Goal: Task Accomplishment & Management: Manage account settings

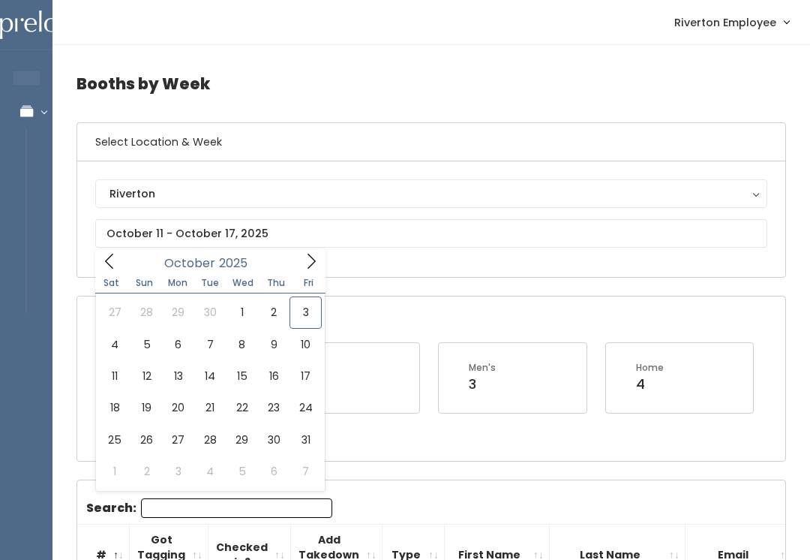
type input "October 25 to October 31"
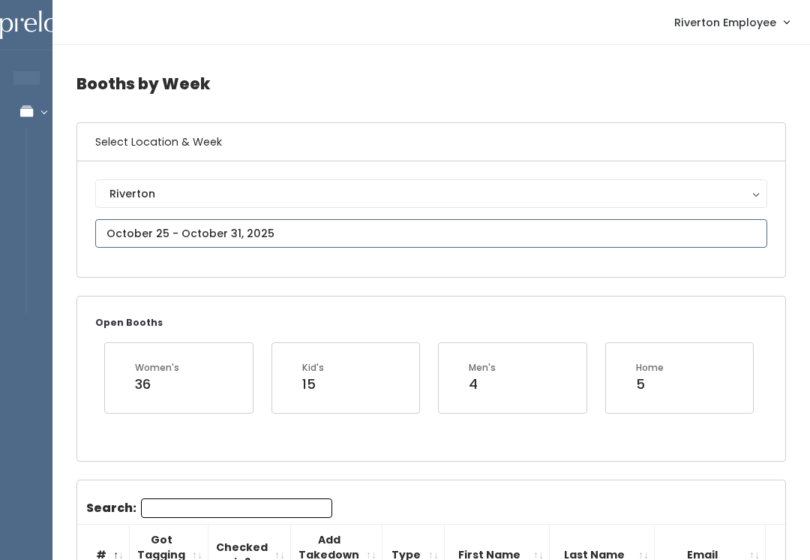
click at [193, 230] on input "text" at bounding box center [431, 233] width 672 height 29
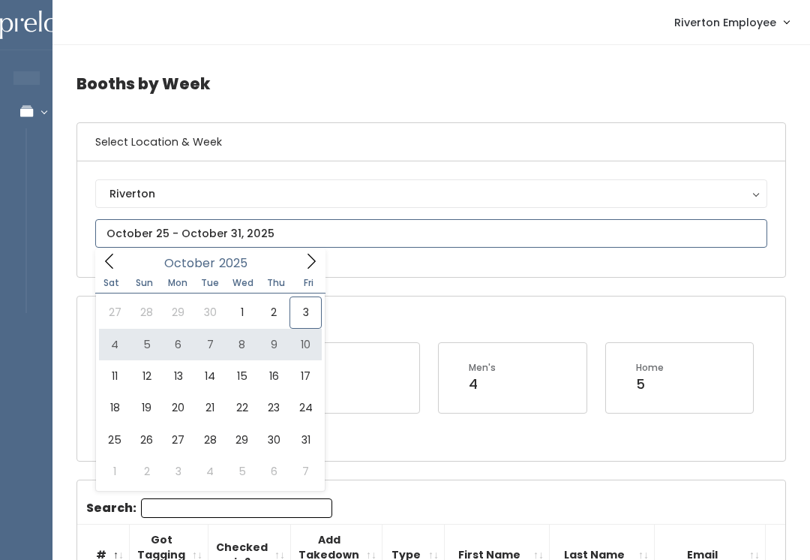
type input "[DATE] to [DATE]"
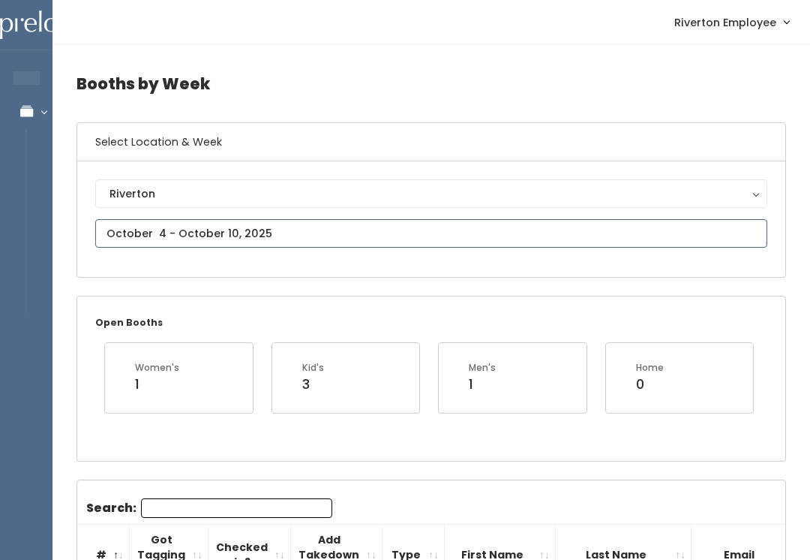
click at [170, 233] on input "text" at bounding box center [431, 233] width 672 height 29
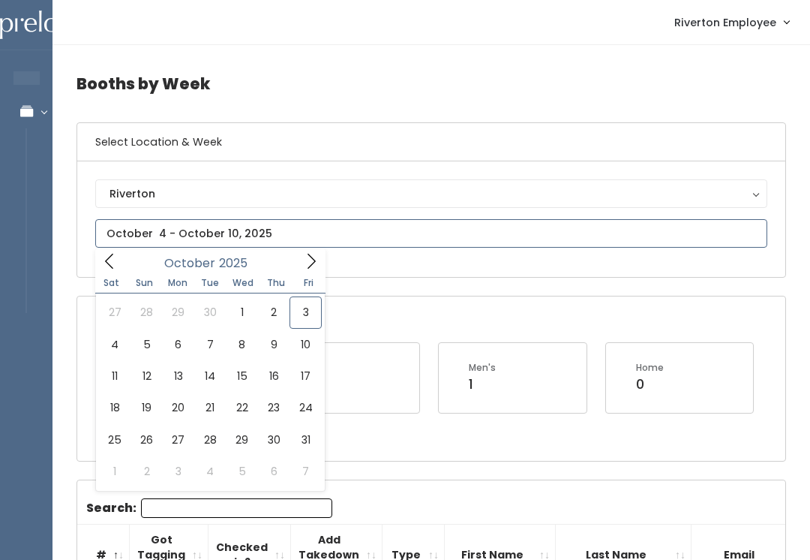
type input "September 27 to October 3"
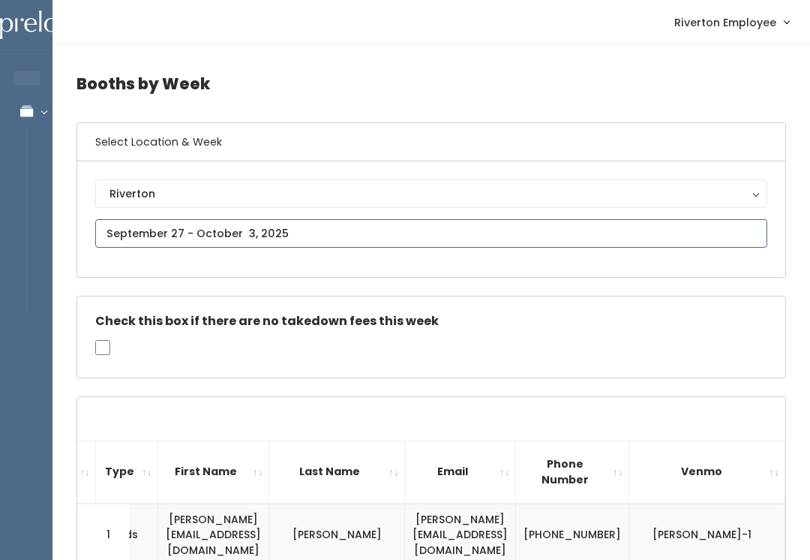
click at [198, 233] on input "text" at bounding box center [431, 233] width 672 height 29
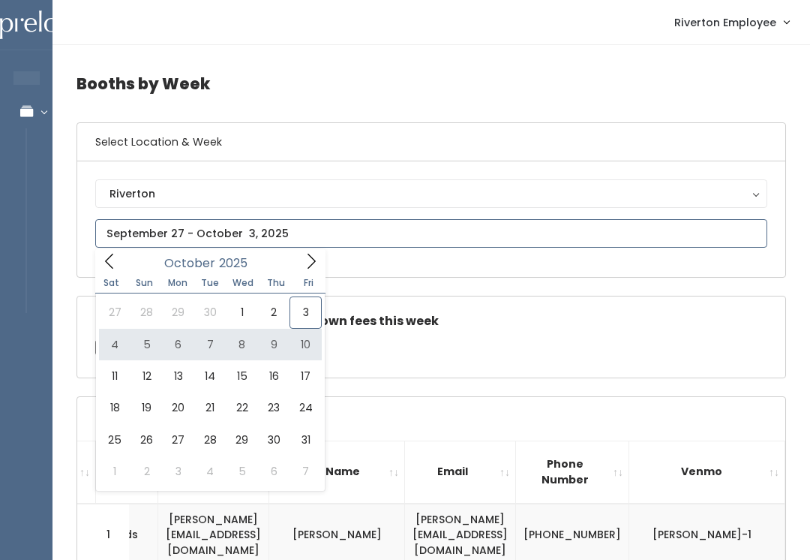
type input "[DATE] to [DATE]"
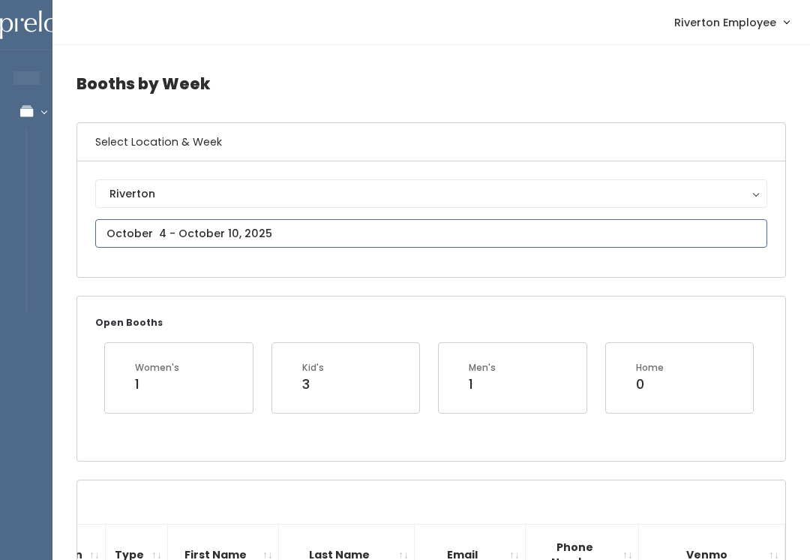
click at [182, 228] on input "text" at bounding box center [431, 233] width 672 height 29
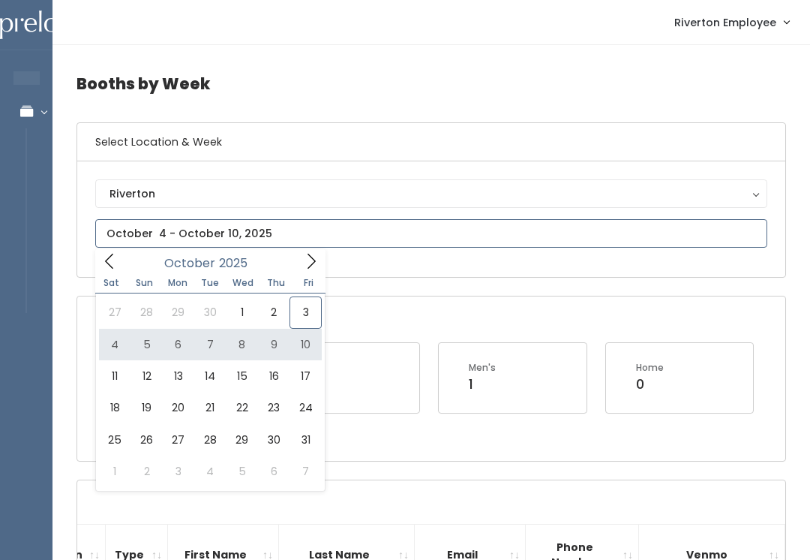
type input "[DATE] to [DATE]"
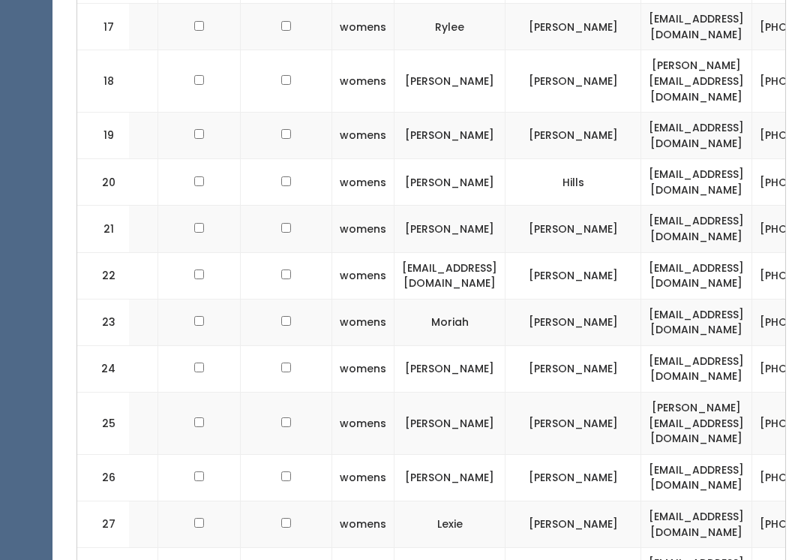
scroll to position [0, 89]
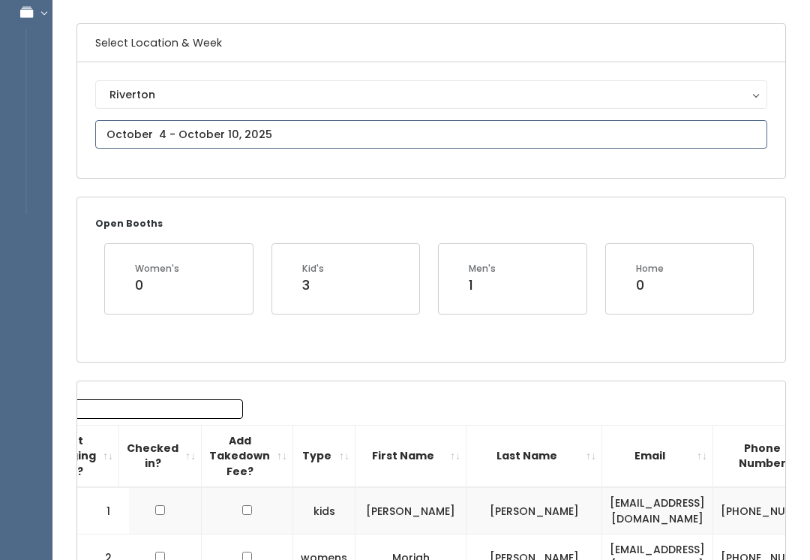
click at [248, 128] on input "text" at bounding box center [431, 135] width 672 height 29
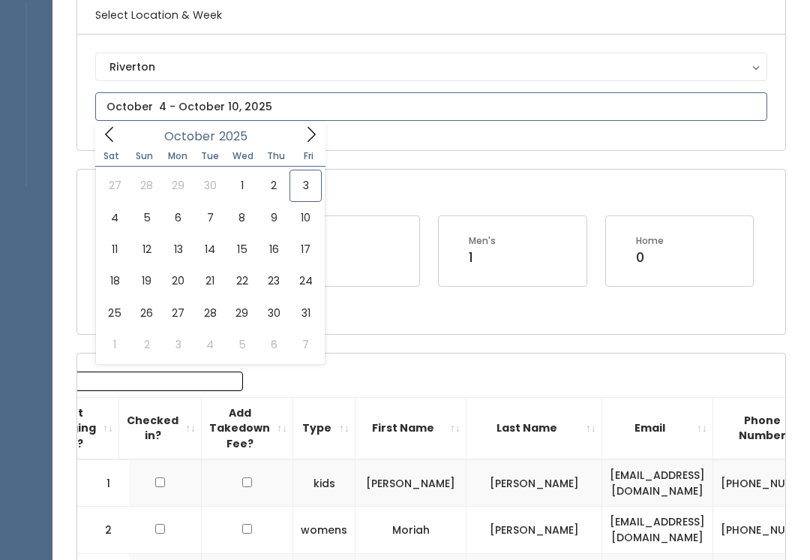
scroll to position [120, 0]
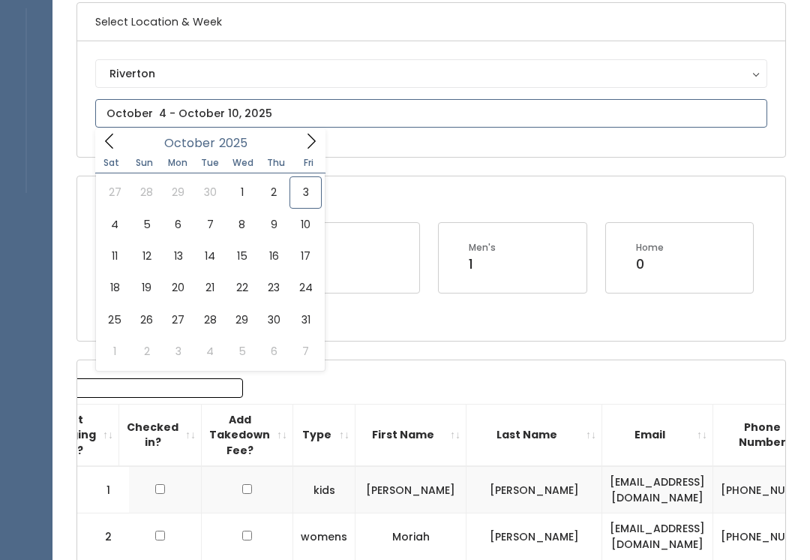
type input "October 4 to October 10"
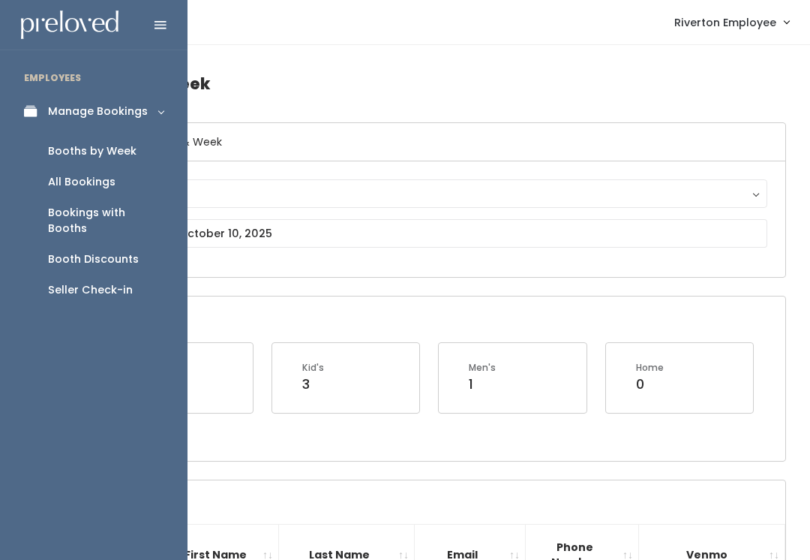
click at [125, 179] on link "All Bookings" at bounding box center [94, 182] width 188 height 31
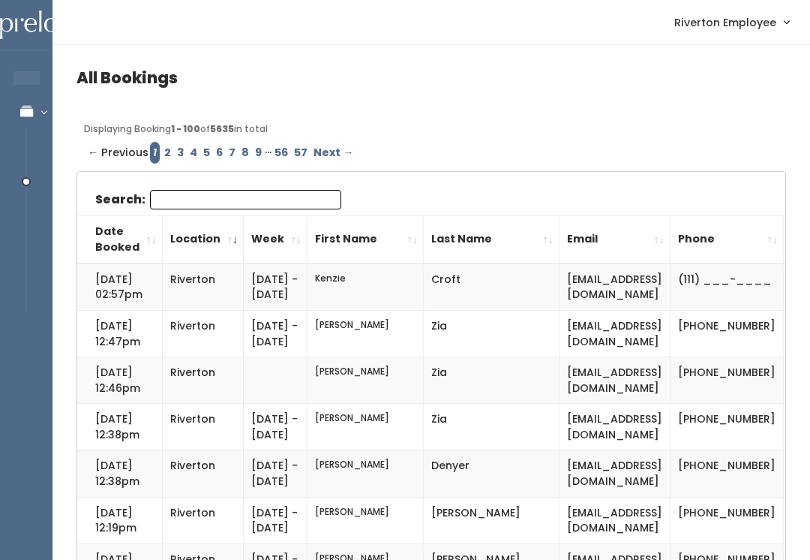
click at [240, 190] on input "Search:" at bounding box center [245, 200] width 191 height 20
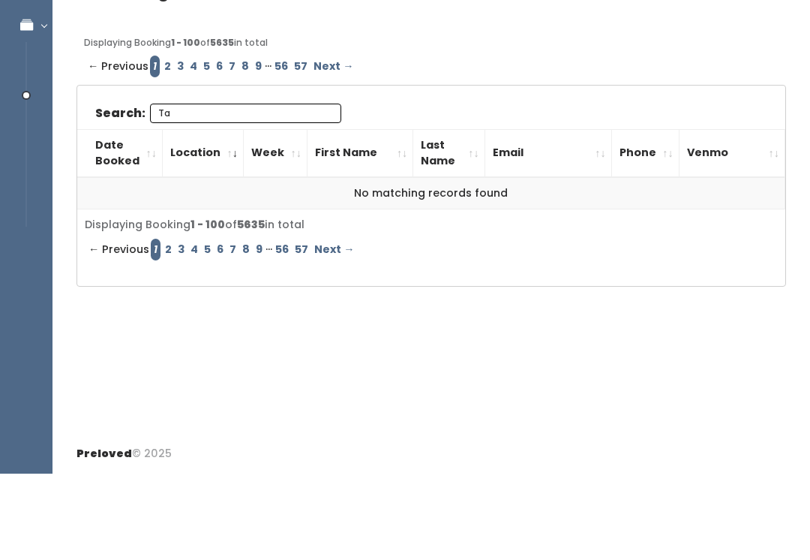
type input "T"
